Goal: Use online tool/utility: Utilize a website feature to perform a specific function

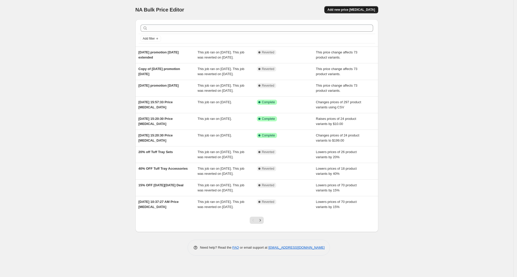
click at [368, 10] on span "Add new price [MEDICAL_DATA]" at bounding box center [352, 10] width 48 height 4
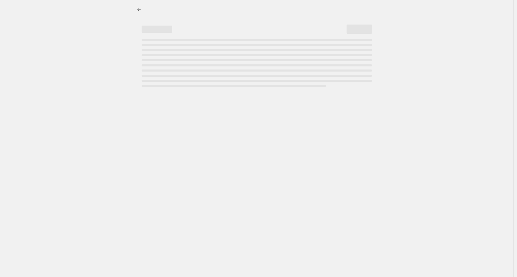
select select "percentage"
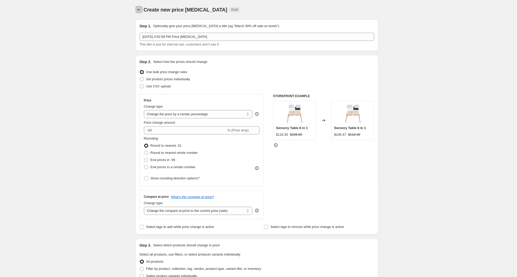
click at [142, 8] on icon "Price change jobs" at bounding box center [139, 9] width 5 height 5
